Goal: Task Accomplishment & Management: Use online tool/utility

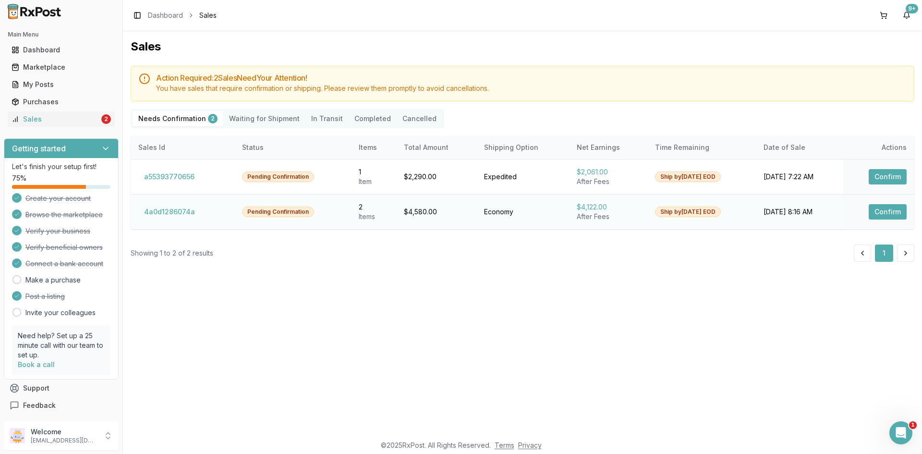
click at [879, 210] on button "Confirm" at bounding box center [888, 211] width 38 height 15
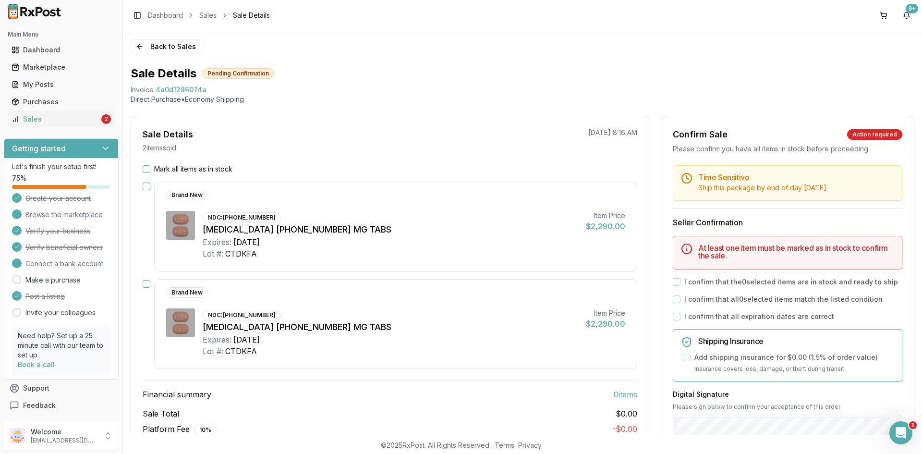
click at [194, 89] on span "4a0d1286074a" at bounding box center [181, 90] width 51 height 10
copy span "4a0d1286074a"
click at [908, 426] on div "Open Intercom Messenger" at bounding box center [900, 431] width 32 height 32
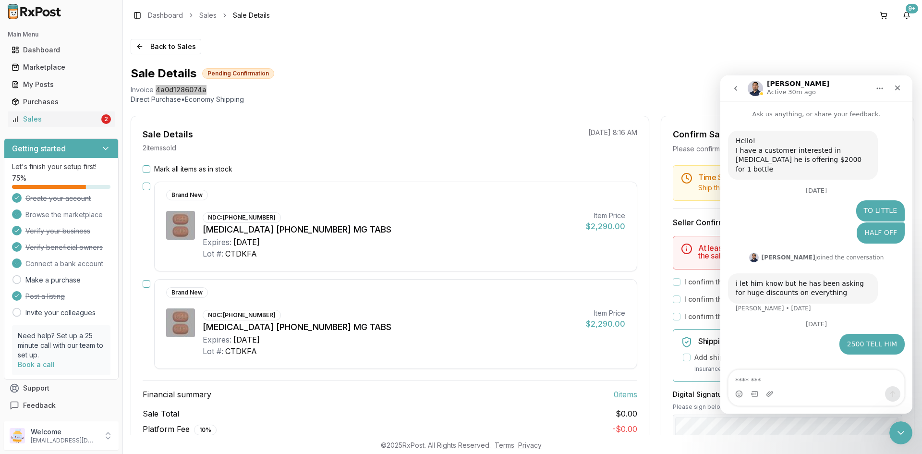
click at [785, 379] on textarea "Message…" at bounding box center [817, 378] width 176 height 16
type textarea "**********"
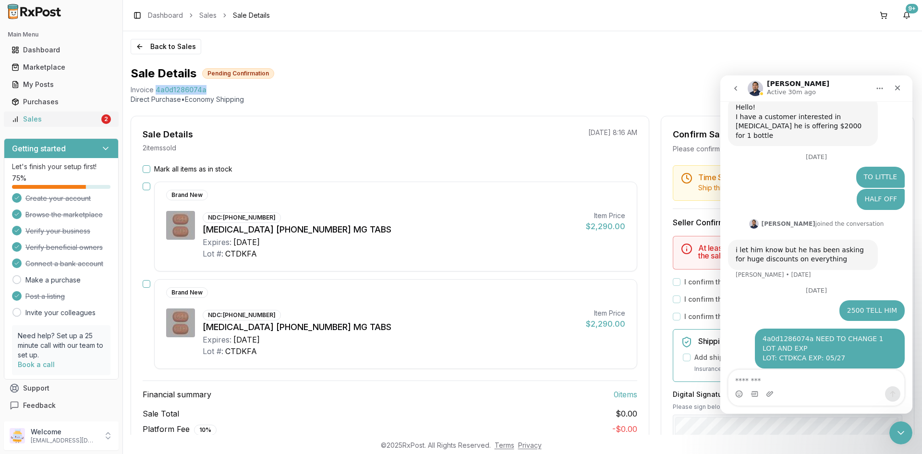
click at [65, 121] on div "Sales" at bounding box center [56, 119] width 88 height 10
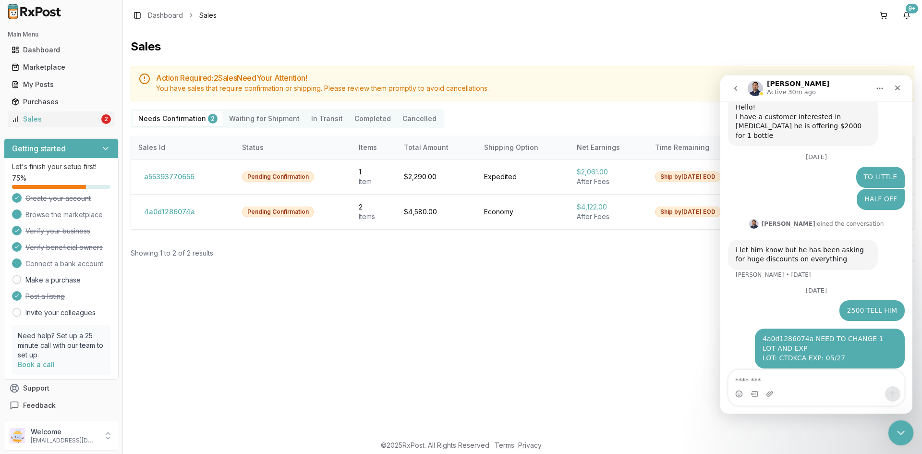
click at [900, 426] on icon "Close Intercom Messenger" at bounding box center [900, 432] width 12 height 12
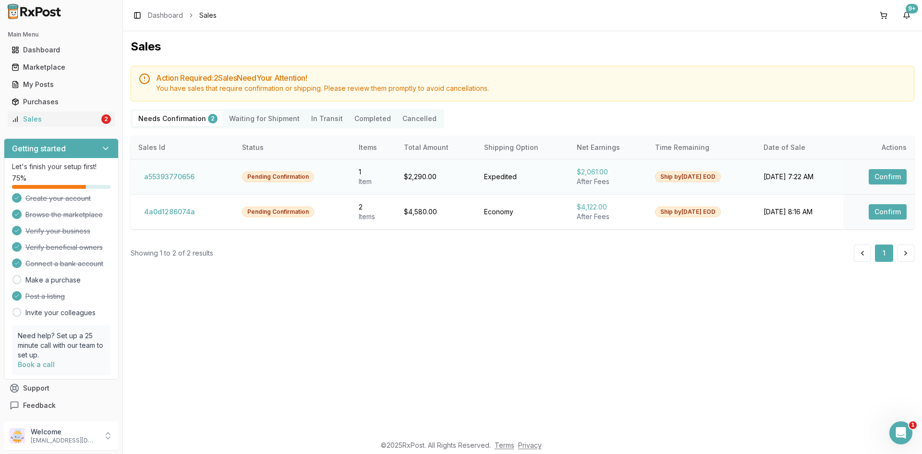
click at [885, 177] on button "Confirm" at bounding box center [888, 176] width 38 height 15
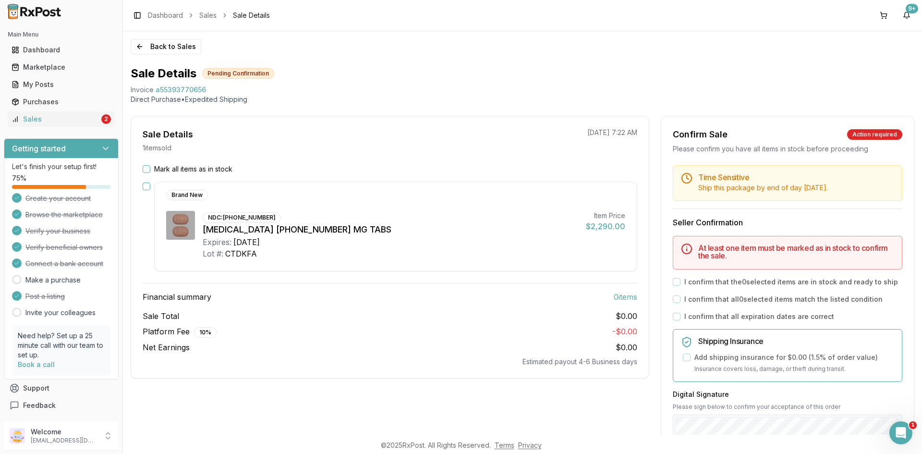
click at [172, 91] on span "a55393770656" at bounding box center [181, 90] width 50 height 10
copy span "a55393770656"
click at [897, 434] on icon "Open Intercom Messenger" at bounding box center [900, 432] width 16 height 16
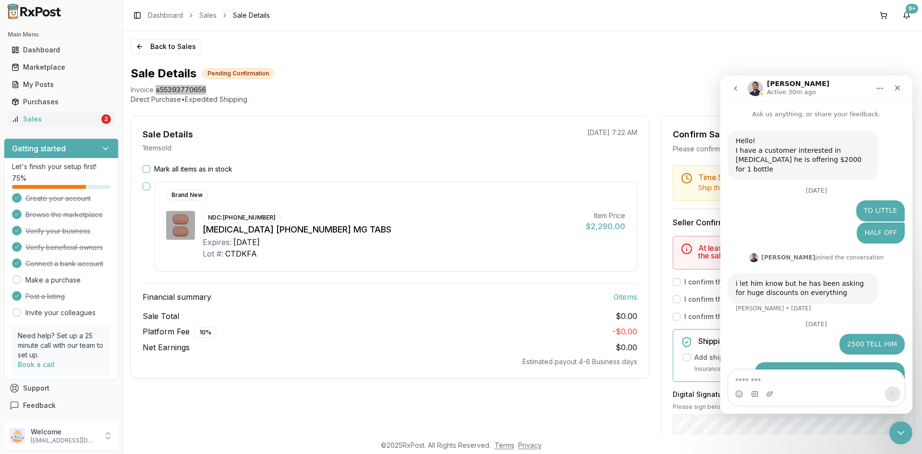
scroll to position [34, 0]
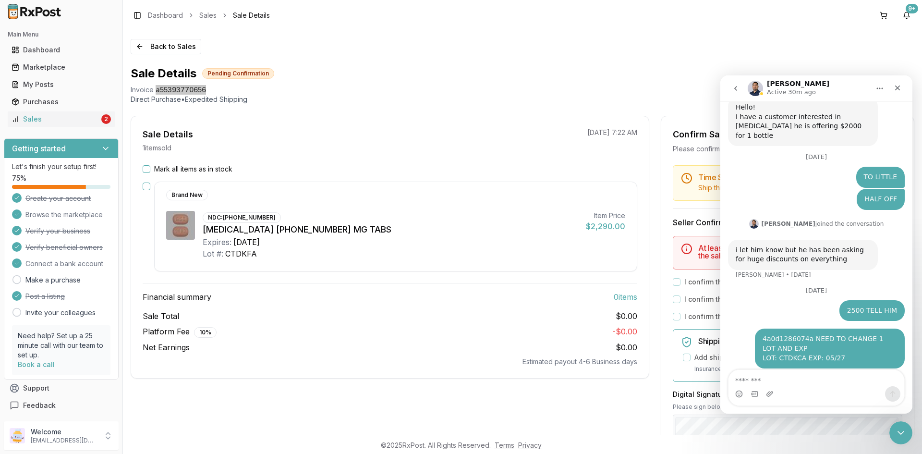
click at [799, 382] on textarea "Message…" at bounding box center [817, 378] width 176 height 16
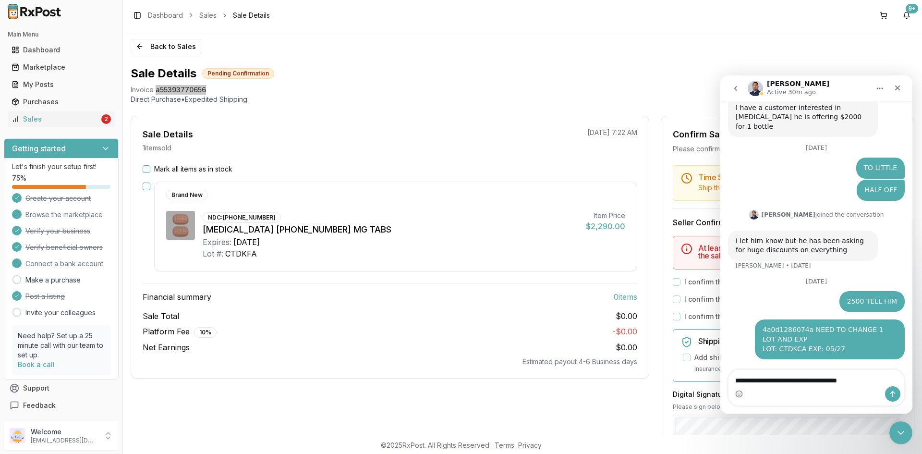
scroll to position [53, 0]
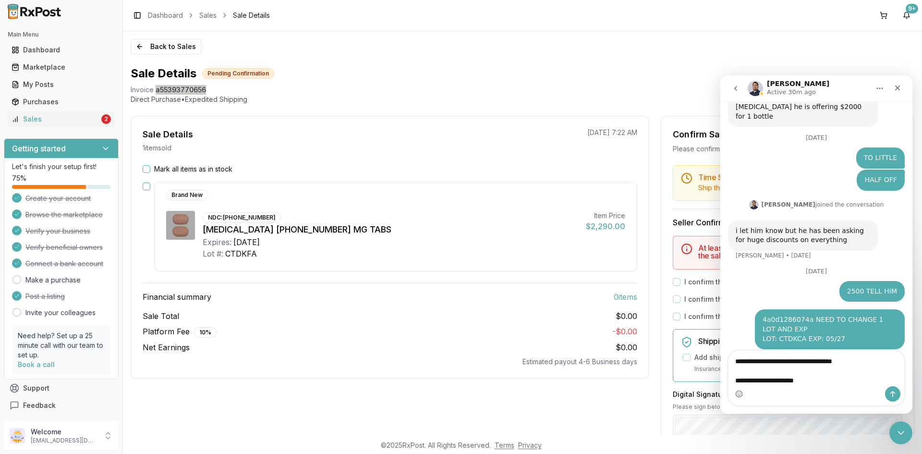
type textarea "**********"
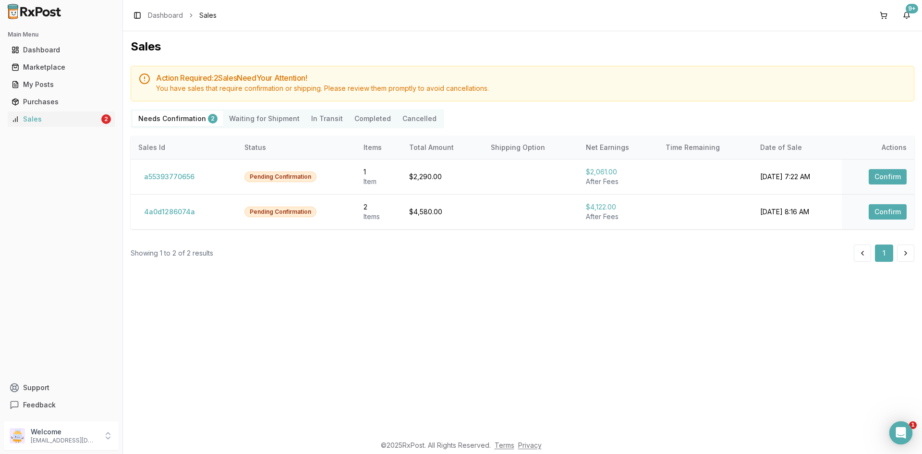
click at [903, 429] on icon "Open Intercom Messenger" at bounding box center [901, 433] width 16 height 16
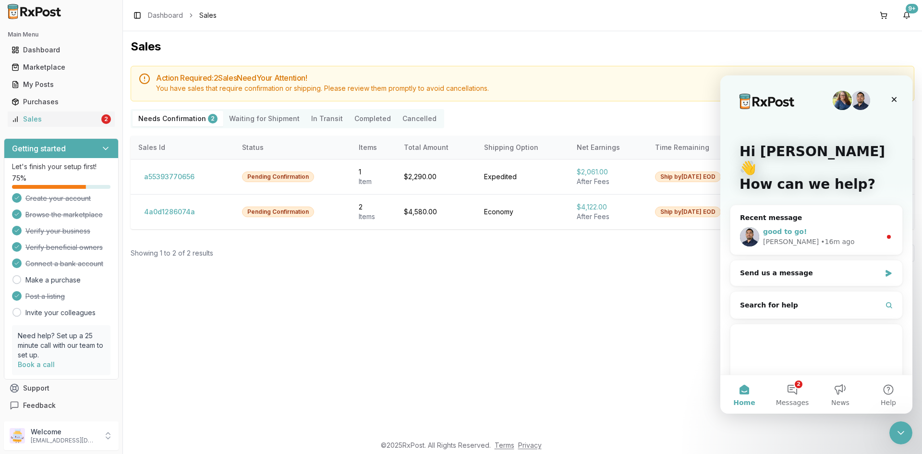
click at [835, 227] on div "good to go!" at bounding box center [822, 232] width 118 height 10
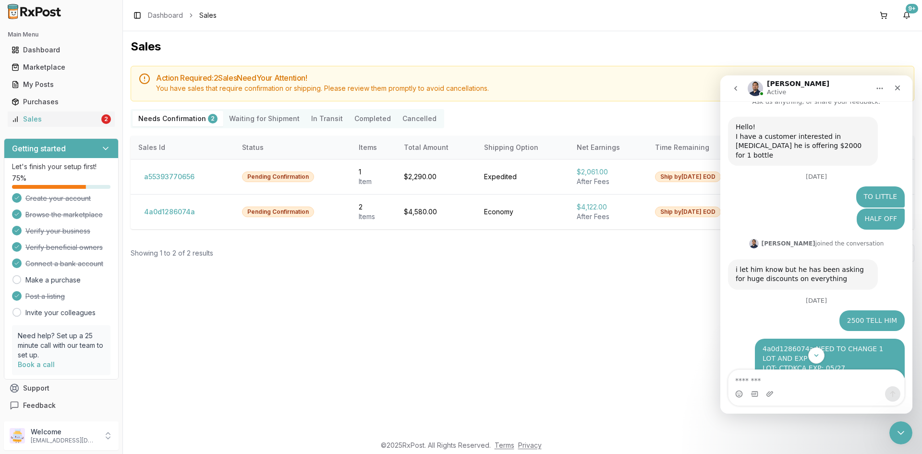
scroll to position [130, 0]
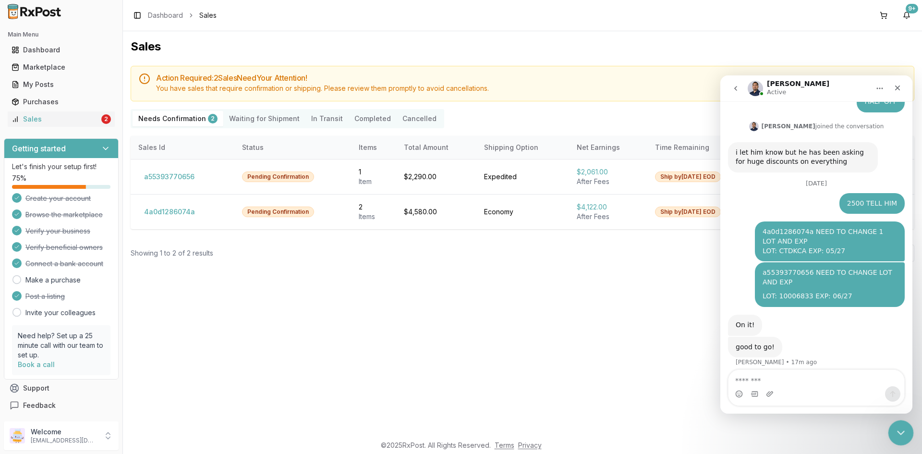
click at [906, 435] on div "Close Intercom Messenger" at bounding box center [899, 431] width 23 height 23
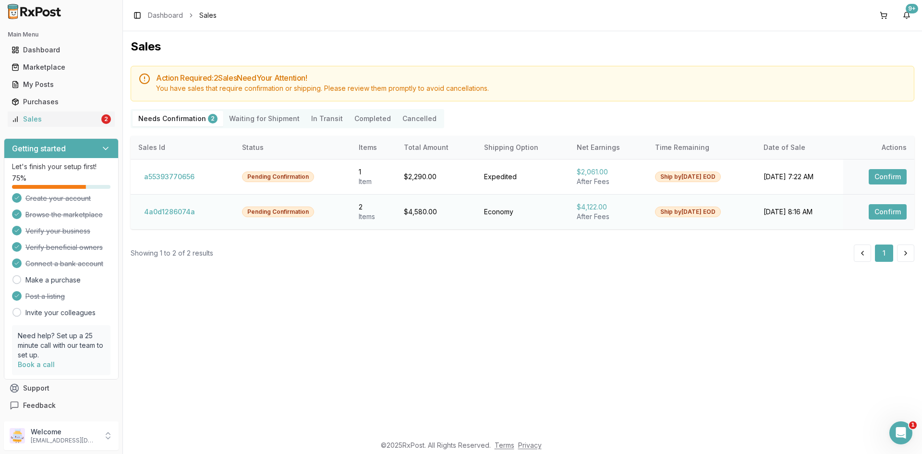
click at [897, 212] on button "Confirm" at bounding box center [888, 211] width 38 height 15
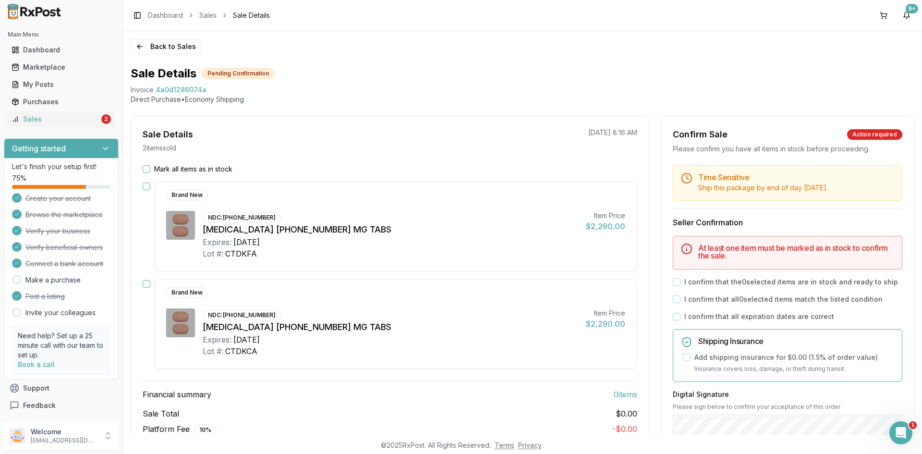
click at [147, 166] on button "Mark all items as in stock" at bounding box center [147, 169] width 8 height 8
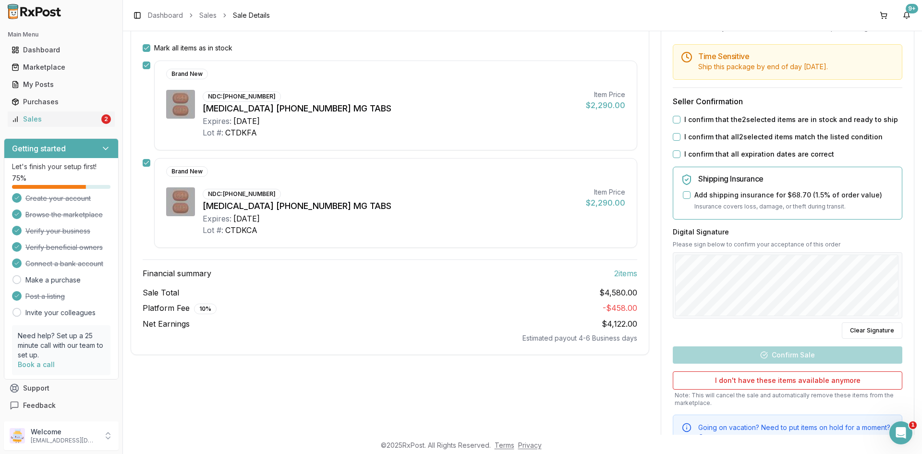
scroll to position [68, 0]
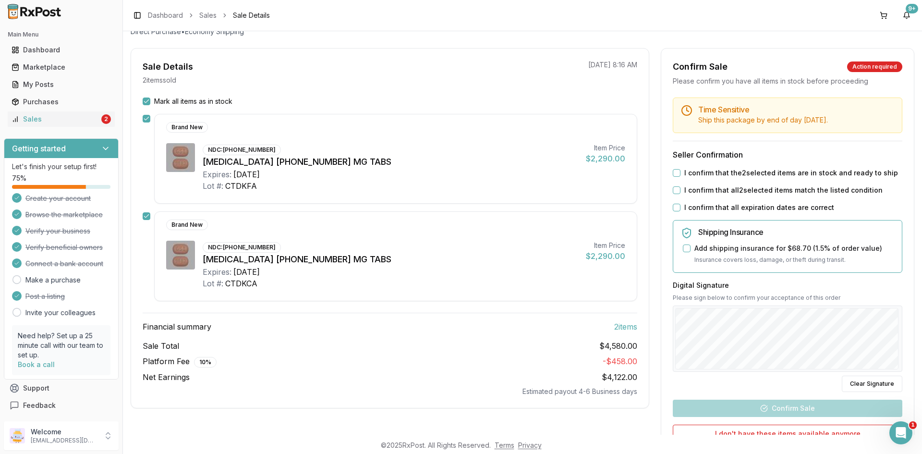
click at [675, 175] on button "I confirm that the 2 selected items are in stock and ready to ship" at bounding box center [677, 173] width 8 height 8
click at [674, 190] on button "I confirm that all 2 selected items match the listed condition" at bounding box center [677, 190] width 8 height 8
click at [673, 209] on button "I confirm that all expiration dates are correct" at bounding box center [677, 208] width 8 height 8
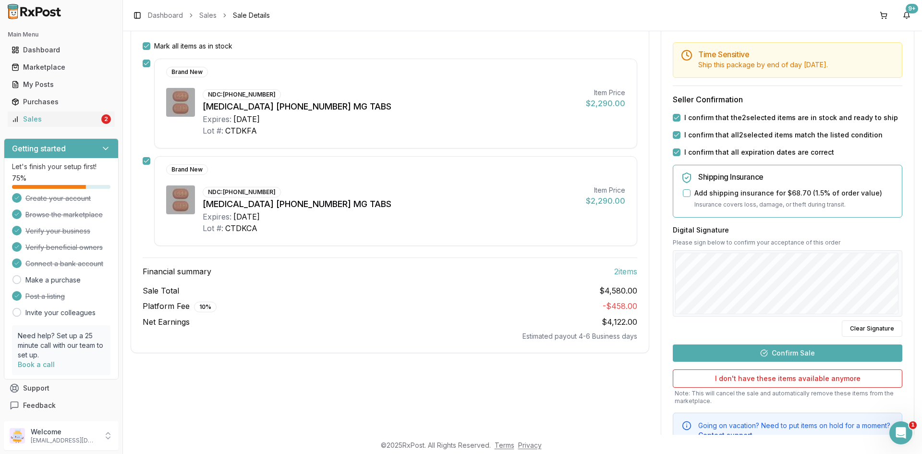
scroll to position [164, 0]
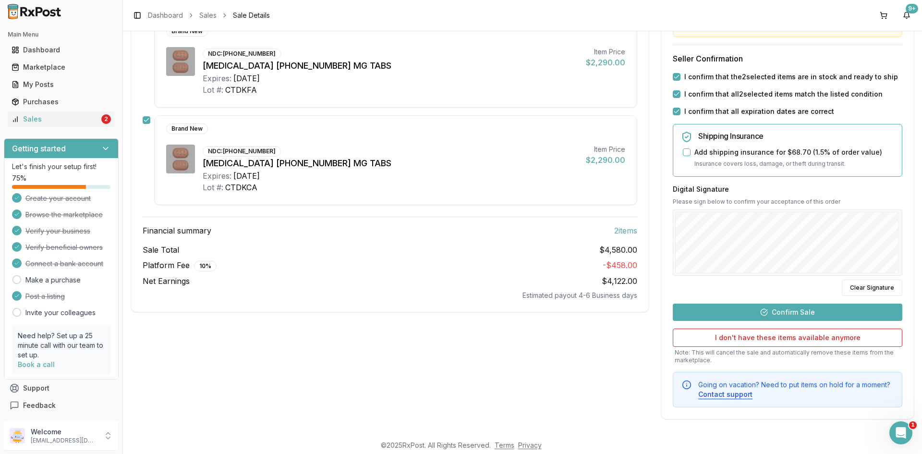
click at [803, 307] on button "Confirm Sale" at bounding box center [788, 312] width 230 height 17
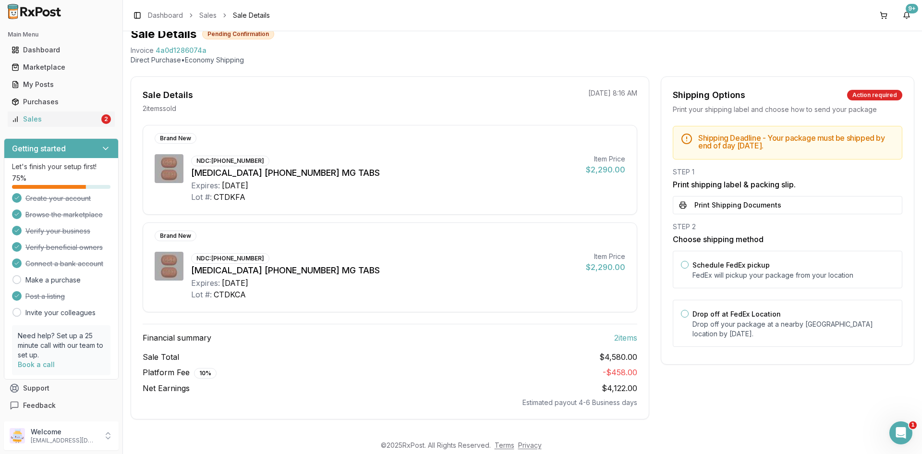
scroll to position [39, 0]
click at [776, 206] on button "Print Shipping Documents" at bounding box center [788, 205] width 230 height 18
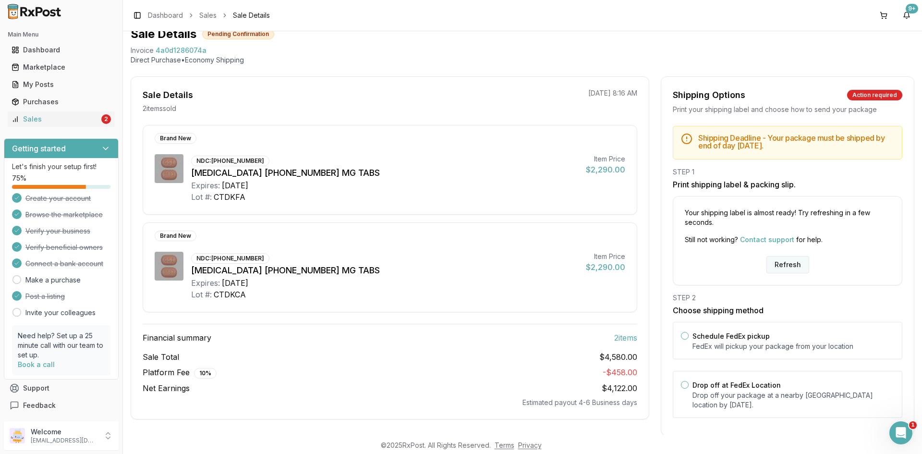
click at [788, 258] on button "Refresh" at bounding box center [788, 264] width 43 height 17
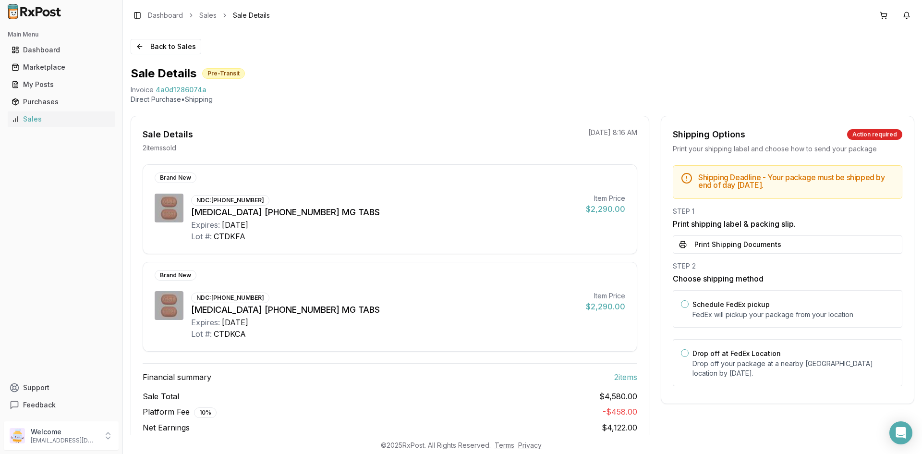
click at [782, 251] on button "Print Shipping Documents" at bounding box center [788, 244] width 230 height 18
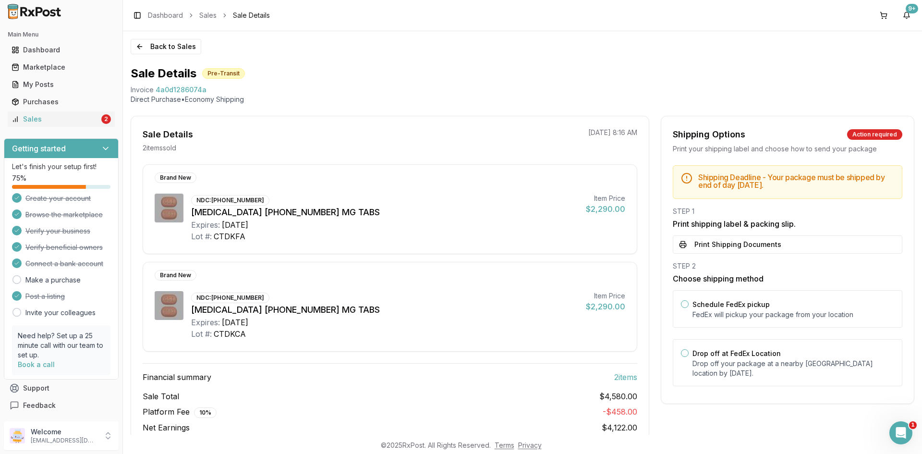
click at [134, 38] on div "Back to Sales Sale Details Pre-Transit Invoice 4a0d1286074a Direct Purchase • E…" at bounding box center [522, 232] width 799 height 403
click at [137, 40] on button "Back to Sales" at bounding box center [166, 46] width 71 height 15
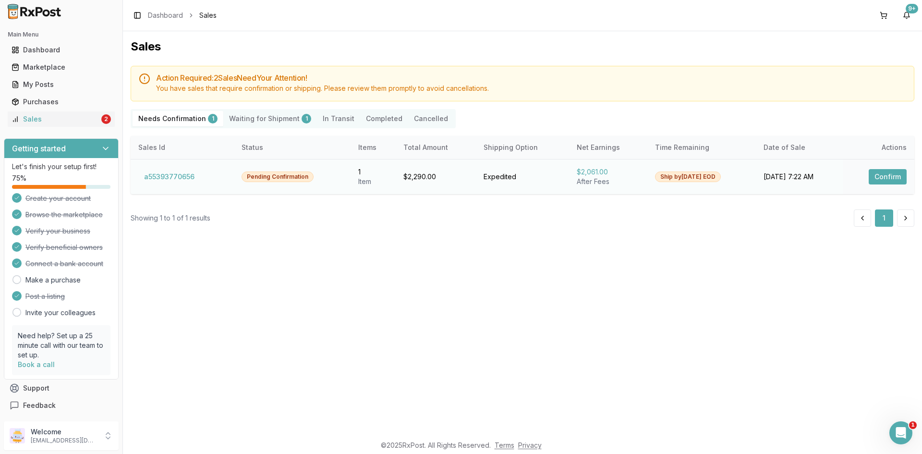
click at [880, 178] on button "Confirm" at bounding box center [888, 176] width 38 height 15
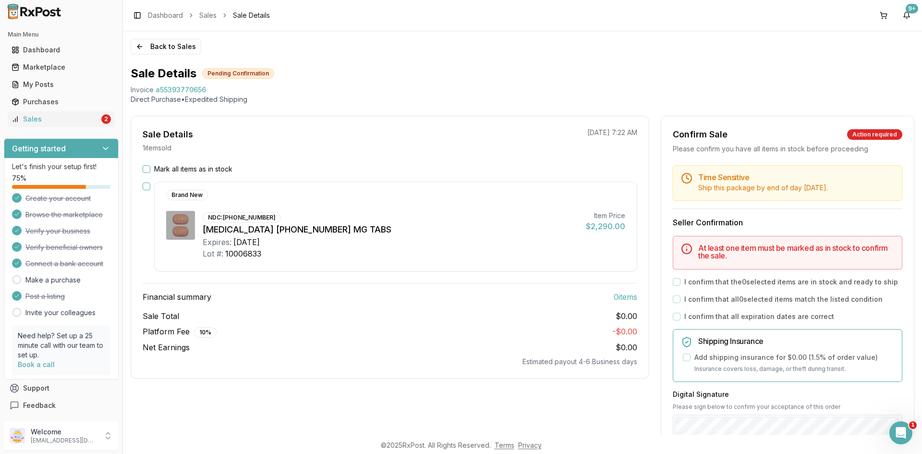
click at [146, 169] on button "Mark all items as in stock" at bounding box center [147, 169] width 8 height 8
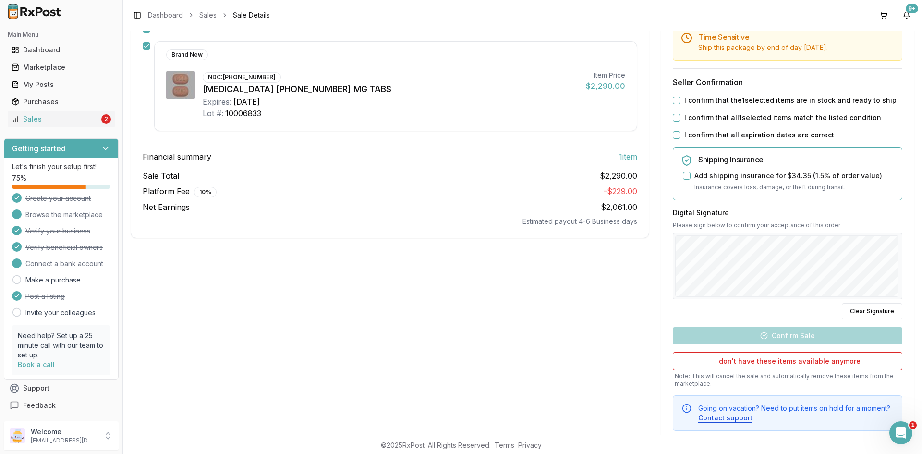
scroll to position [144, 0]
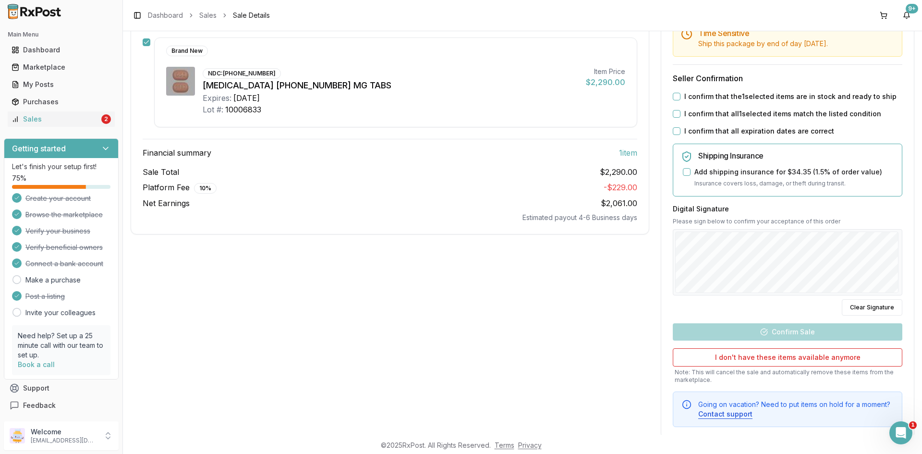
drag, startPoint x: 674, startPoint y: 96, endPoint x: 675, endPoint y: 107, distance: 11.1
click at [674, 98] on button "I confirm that the 1 selected items are in stock and ready to ship" at bounding box center [677, 97] width 8 height 8
click at [673, 112] on button "I confirm that all 1 selected items match the listed condition" at bounding box center [677, 114] width 8 height 8
click at [675, 131] on button "I confirm that all expiration dates are correct" at bounding box center [677, 131] width 8 height 8
click at [884, 222] on div "Digital Signature Please sign below to confirm your acceptance of this order Cl…" at bounding box center [788, 259] width 230 height 111
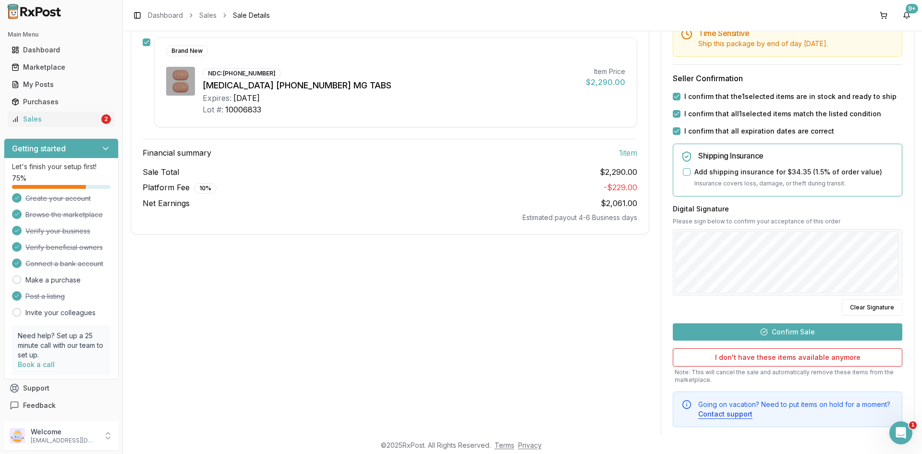
click at [824, 336] on button "Confirm Sale" at bounding box center [788, 331] width 230 height 17
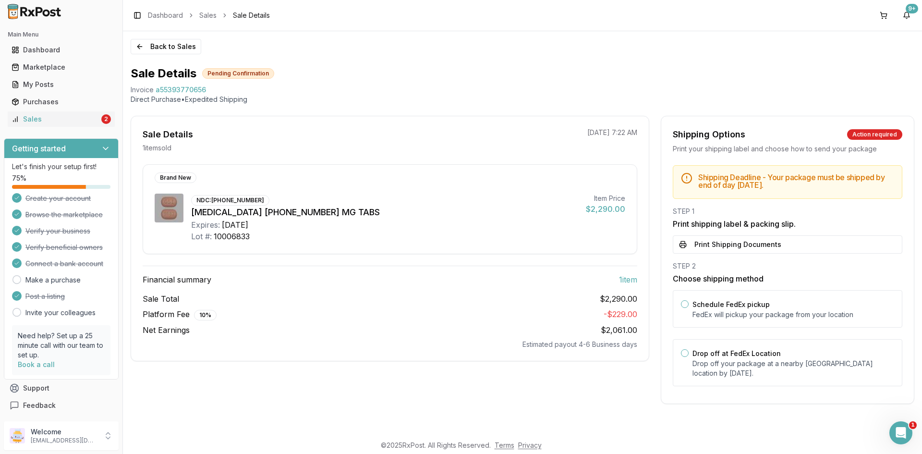
scroll to position [0, 0]
click at [733, 244] on button "Print Shipping Documents" at bounding box center [788, 244] width 230 height 18
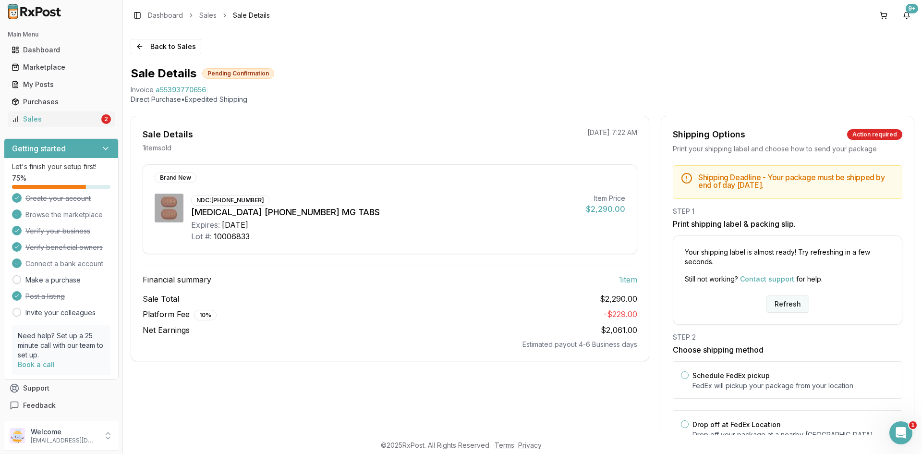
click at [781, 302] on button "Refresh" at bounding box center [788, 303] width 43 height 17
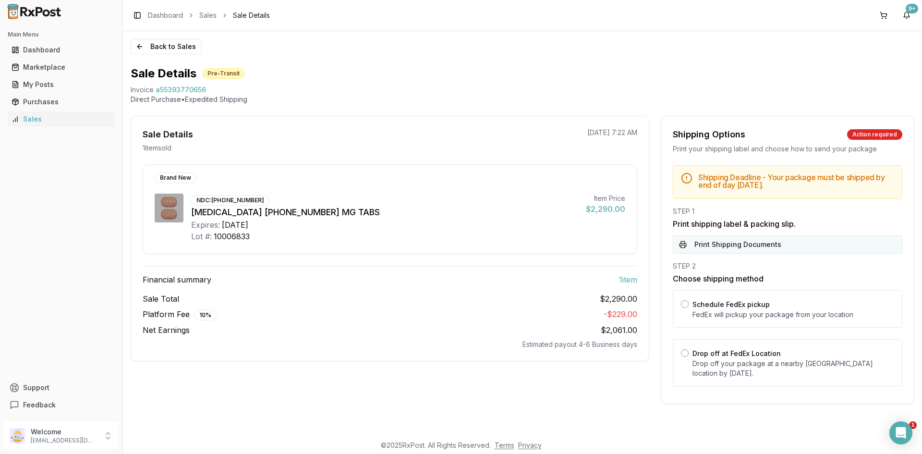
click at [758, 247] on button "Print Shipping Documents" at bounding box center [788, 244] width 230 height 18
